Goal: Information Seeking & Learning: Find specific fact

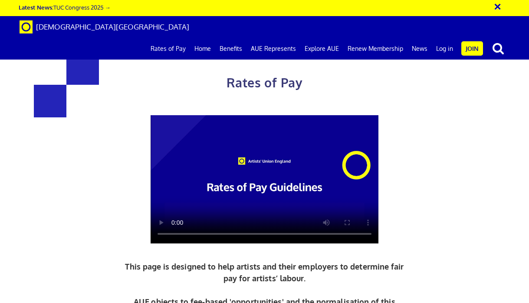
scroll to position [0, 1]
drag, startPoint x: 384, startPoint y: 139, endPoint x: 310, endPoint y: 138, distance: 74.3
copy span "£35.54 an hour"
drag, startPoint x: 387, startPoint y: 102, endPoint x: 287, endPoint y: 102, distance: 99.9
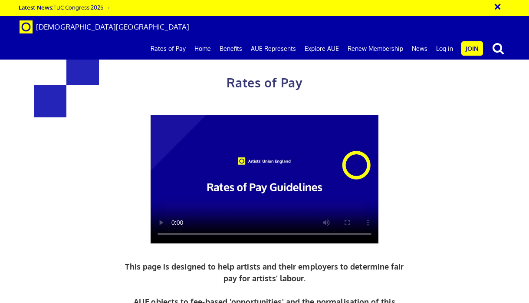
copy h3 "£284.31 a day"
drag, startPoint x: 388, startPoint y: 102, endPoint x: 285, endPoint y: 100, distance: 103.4
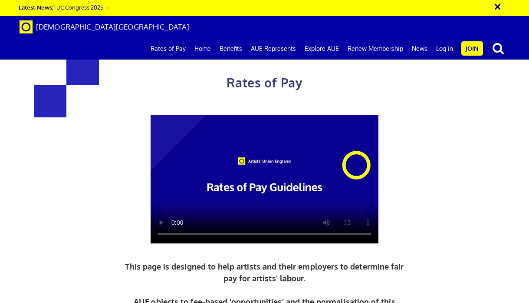
copy h3 "£284.31 a day"
drag, startPoint x: 390, startPoint y: 124, endPoint x: 286, endPoint y: 99, distance: 107.5
copy div "£284.31 a day ½ £156.38 per ½ day"
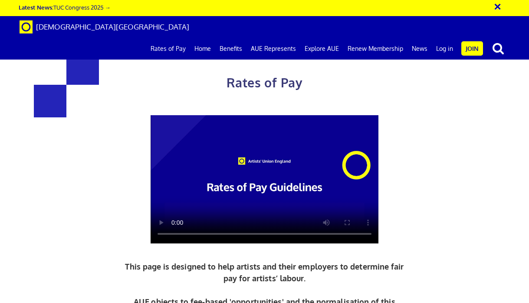
copy span "35.54"
drag, startPoint x: 382, startPoint y: 139, endPoint x: 318, endPoint y: 141, distance: 64.3
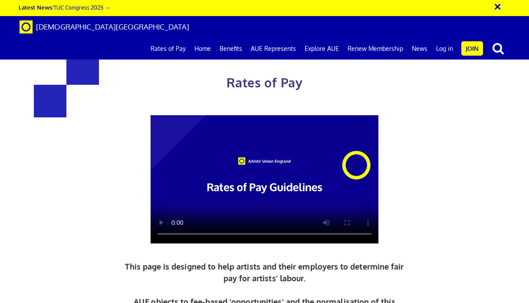
copy span "£35.54 an hour"
drag, startPoint x: 390, startPoint y: 98, endPoint x: 282, endPoint y: 98, distance: 107.7
copy h3 "£284.31 a day"
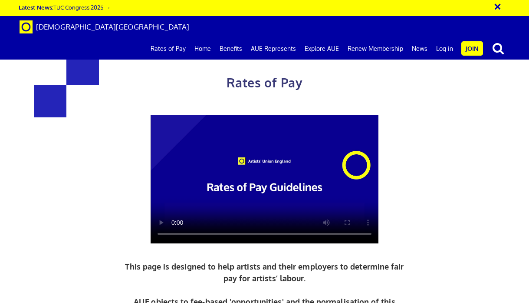
drag, startPoint x: 392, startPoint y: 125, endPoint x: 314, endPoint y: 125, distance: 77.3
copy span "£156.38 per ½ day"
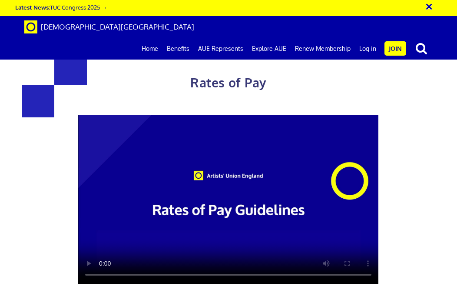
scroll to position [0, 0]
